Goal: Information Seeking & Learning: Learn about a topic

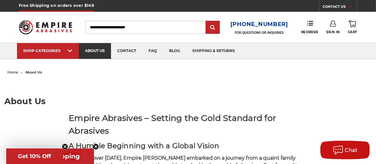
click at [98, 50] on link "about us" at bounding box center [95, 51] width 32 height 16
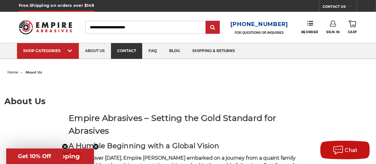
click at [129, 46] on link "contact" at bounding box center [126, 51] width 31 height 16
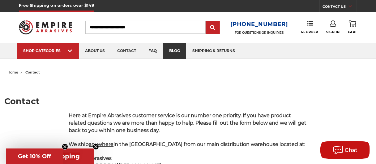
click at [173, 53] on link "blog" at bounding box center [174, 51] width 23 height 16
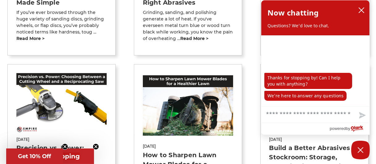
scroll to position [240, 0]
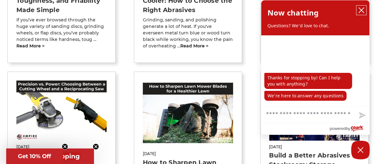
click at [363, 9] on icon "close chatbox" at bounding box center [362, 10] width 6 height 6
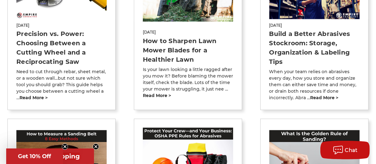
scroll to position [366, 0]
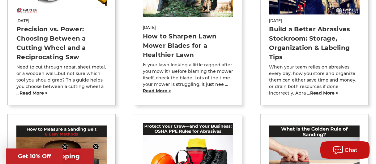
click at [153, 90] on link "read more >" at bounding box center [157, 91] width 28 height 6
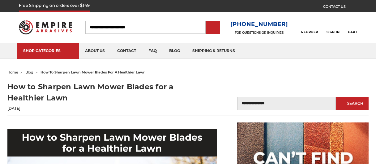
click at [153, 90] on h1 "How to Sharpen Lawn Mower Blades for a Healthier Lawn" at bounding box center [95, 92] width 176 height 22
